Goal: Obtain resource: Obtain resource

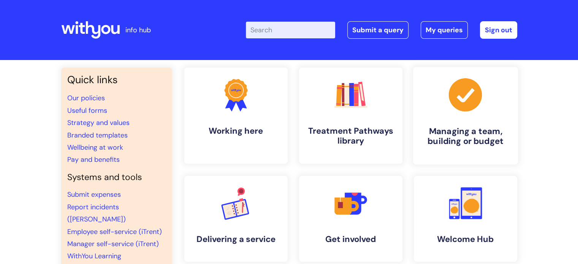
click at [462, 134] on h4 "Managing a team, building or budget" at bounding box center [465, 136] width 93 height 21
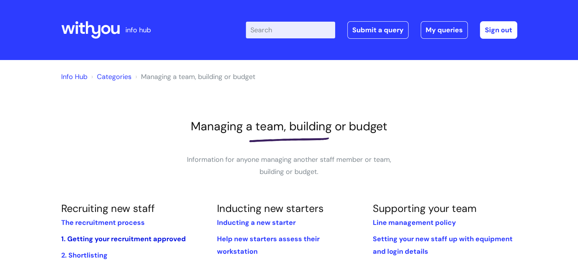
click at [137, 237] on link "1. Getting your recruitment approved" at bounding box center [123, 238] width 125 height 9
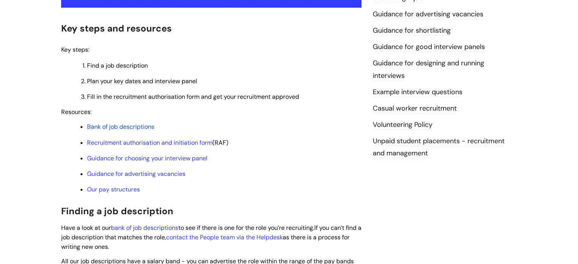
scroll to position [182, 0]
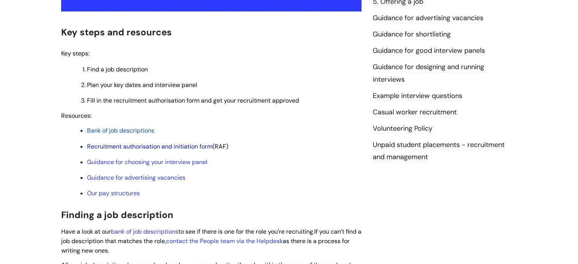
click at [168, 146] on link "Recruitment authorisation and initiation form" at bounding box center [149, 146] width 125 height 8
